Goal: Task Accomplishment & Management: Manage account settings

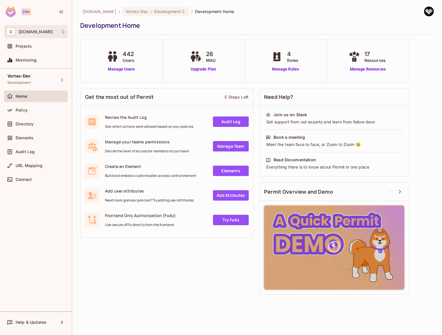
click at [56, 35] on div "C consoleconnect.com" at bounding box center [35, 31] width 59 height 8
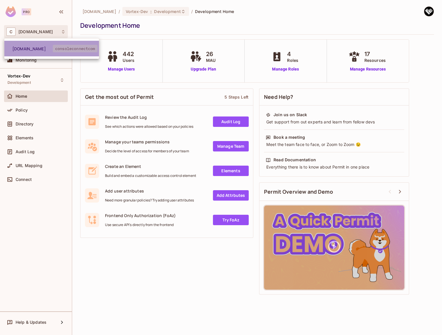
click at [47, 46] on span "[DOMAIN_NAME]" at bounding box center [32, 48] width 40 height 5
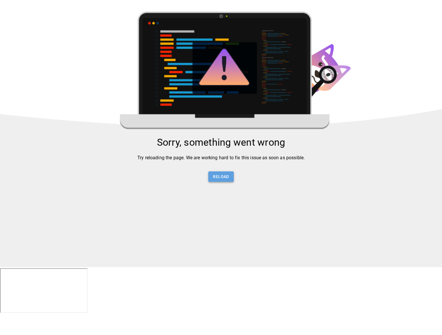
click at [221, 181] on button "Reload" at bounding box center [220, 176] width 25 height 11
click at [220, 177] on button "Reload" at bounding box center [220, 176] width 25 height 11
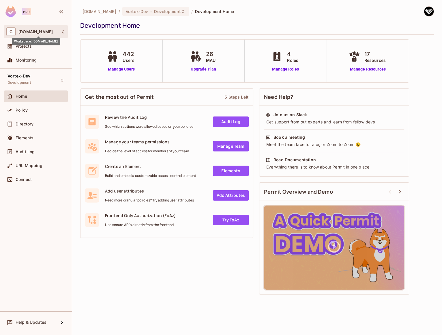
click at [38, 33] on span "[DOMAIN_NAME]" at bounding box center [35, 31] width 34 height 5
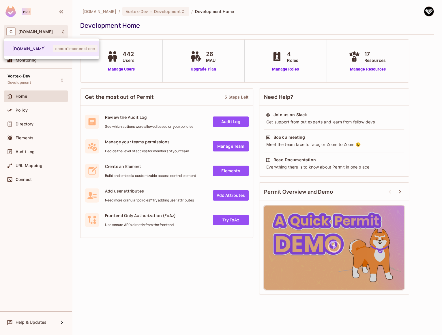
click at [39, 33] on div at bounding box center [221, 167] width 442 height 335
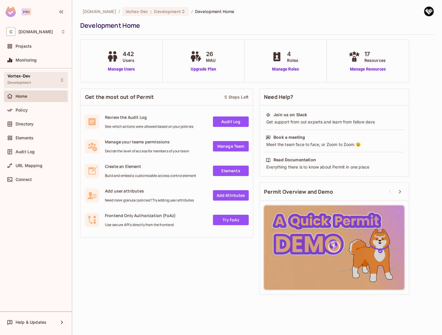
click at [36, 77] on div "Vortex-Dev Development" at bounding box center [36, 80] width 64 height 16
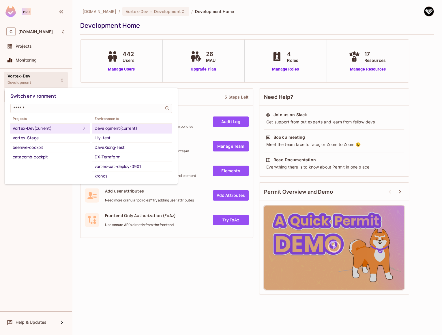
click at [46, 219] on div at bounding box center [221, 167] width 442 height 335
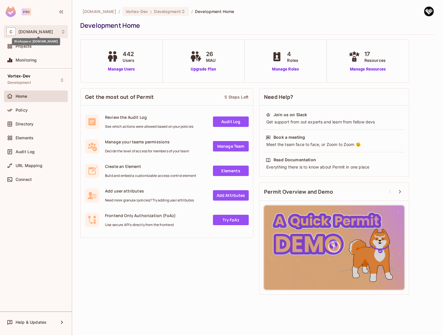
click at [47, 32] on span "[DOMAIN_NAME]" at bounding box center [35, 31] width 34 height 5
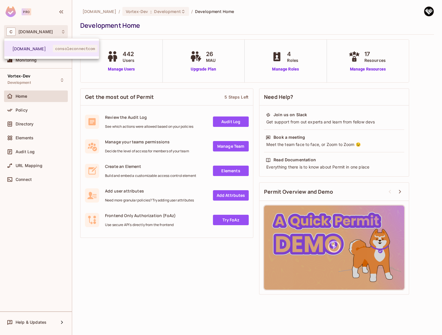
click at [47, 32] on div at bounding box center [221, 167] width 442 height 335
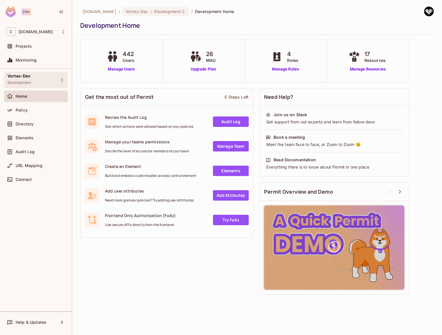
click at [40, 83] on div "Vortex-Dev Development" at bounding box center [36, 80] width 64 height 16
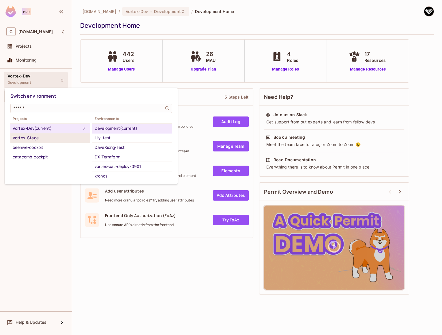
click at [39, 137] on div "Vortex-Stage" at bounding box center [50, 137] width 75 height 7
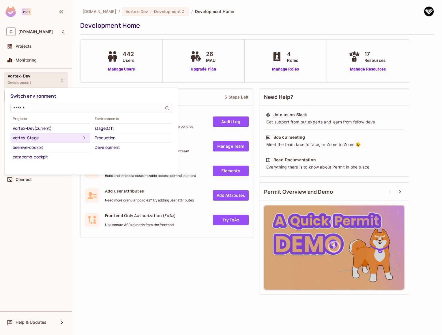
click at [144, 83] on div at bounding box center [221, 167] width 442 height 335
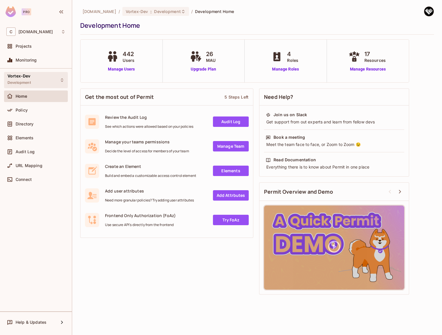
click at [47, 80] on div "Vortex-Dev Development" at bounding box center [36, 80] width 64 height 16
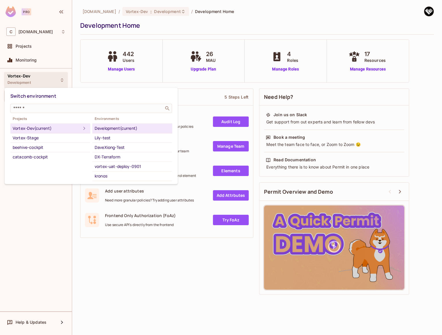
click at [43, 204] on div at bounding box center [221, 167] width 442 height 335
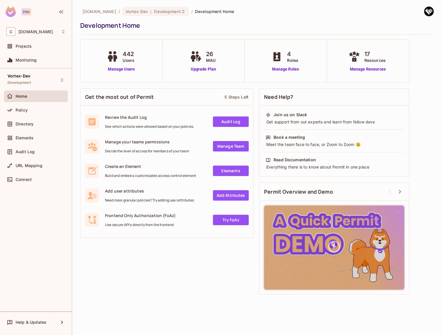
click at [436, 12] on div "consoleconnect.com / Vortex-Dev : Development / Development Home Development Ho…" at bounding box center [257, 167] width 370 height 335
click at [36, 51] on div "Projects" at bounding box center [36, 46] width 64 height 12
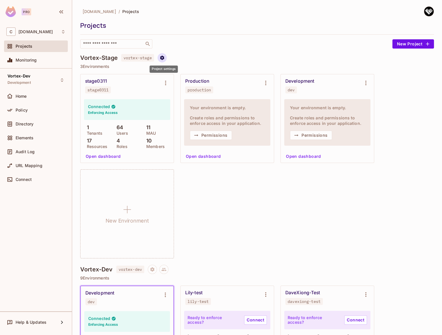
click at [163, 58] on icon "Project settings" at bounding box center [162, 57] width 4 height 4
click at [207, 46] on div at bounding box center [221, 167] width 442 height 335
click at [427, 10] on img at bounding box center [429, 12] width 10 height 10
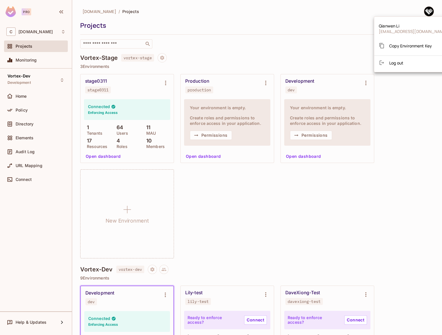
click at [249, 21] on div at bounding box center [221, 167] width 442 height 335
click at [424, 12] on img at bounding box center [429, 12] width 10 height 10
click at [172, 20] on div at bounding box center [221, 167] width 442 height 335
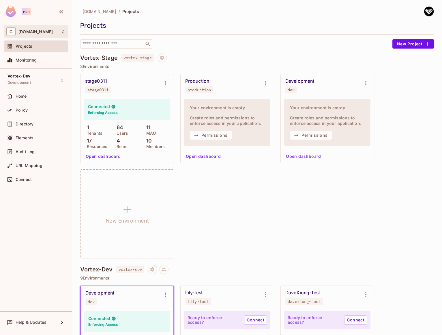
click at [33, 36] on div "C consoleconnect.com" at bounding box center [36, 31] width 64 height 13
click at [45, 70] on div at bounding box center [221, 167] width 442 height 335
click at [42, 30] on span "[DOMAIN_NAME]" at bounding box center [35, 31] width 34 height 5
click at [47, 21] on div at bounding box center [221, 167] width 442 height 335
click at [14, 13] on img at bounding box center [10, 11] width 10 height 11
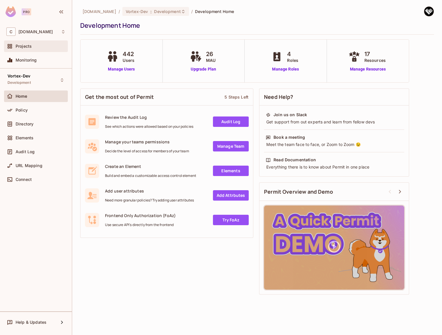
click at [29, 50] on div "Projects" at bounding box center [36, 46] width 64 height 12
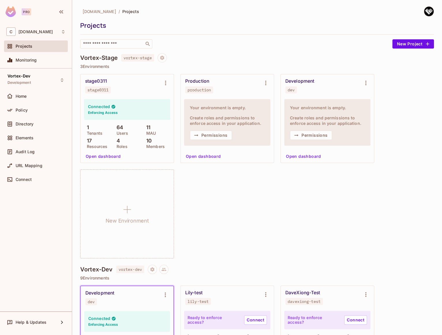
click at [110, 12] on span "[DOMAIN_NAME]" at bounding box center [100, 11] width 34 height 5
click at [425, 10] on img at bounding box center [429, 12] width 10 height 10
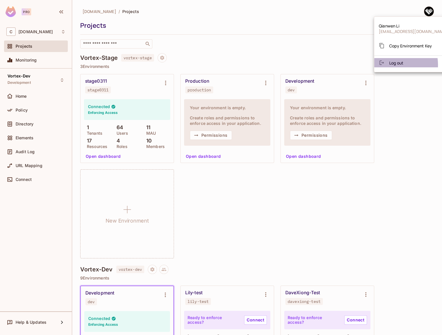
click at [392, 65] on span "Log out" at bounding box center [396, 62] width 14 height 5
